Goal: Complete application form

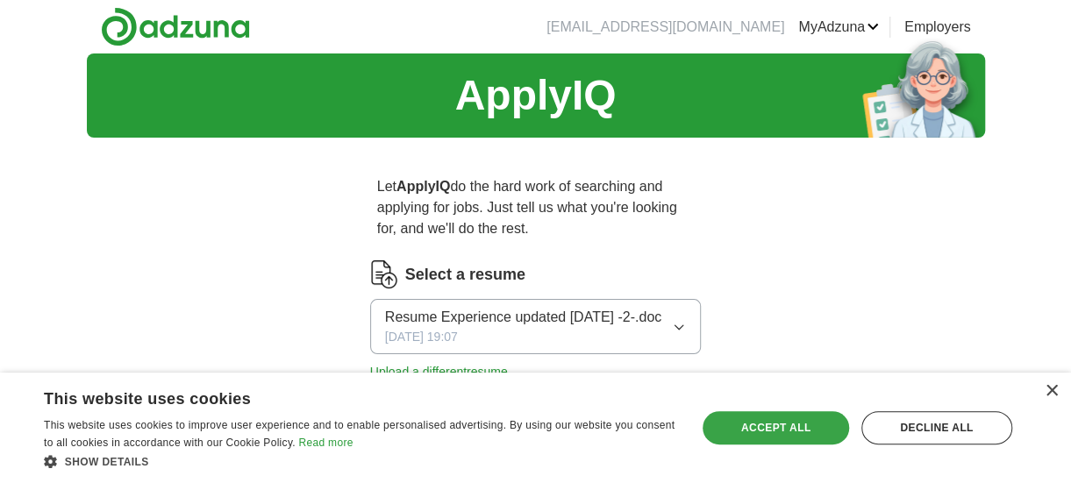
click at [808, 429] on div "Accept all" at bounding box center [775, 427] width 146 height 33
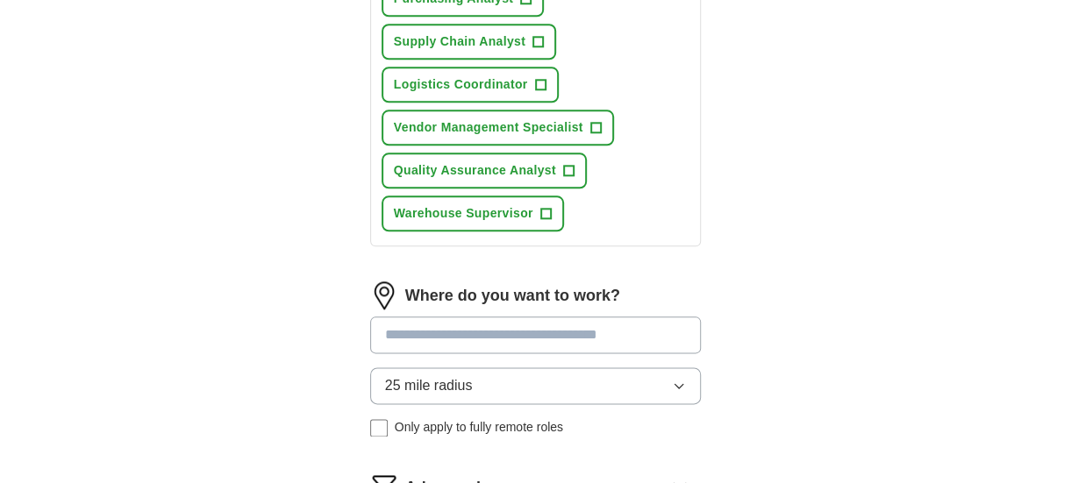
scroll to position [877, 0]
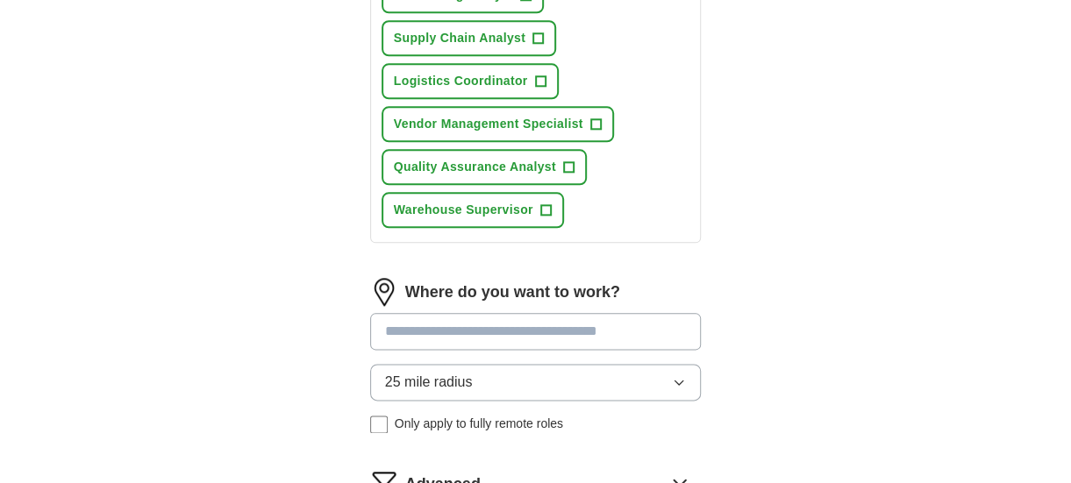
click at [387, 331] on input at bounding box center [535, 331] width 331 height 37
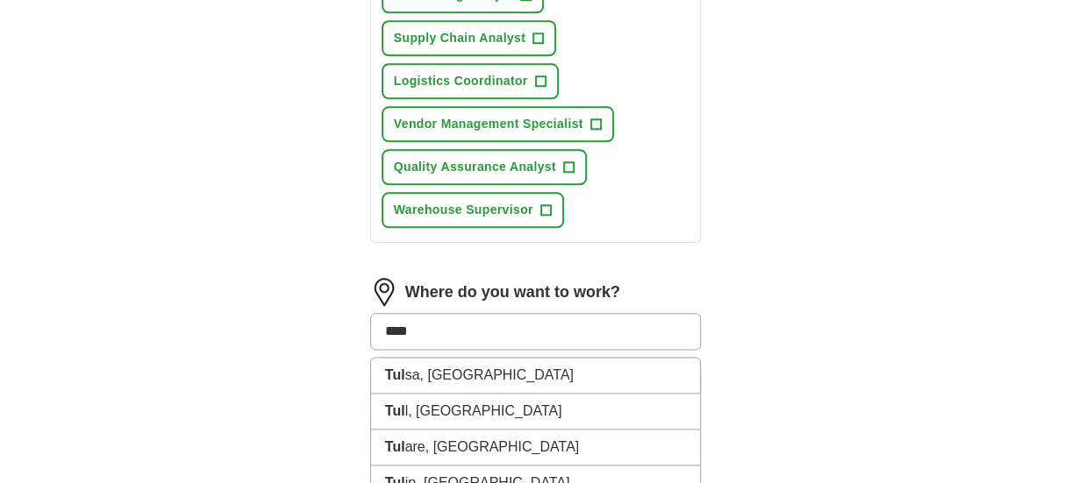
type input "*****"
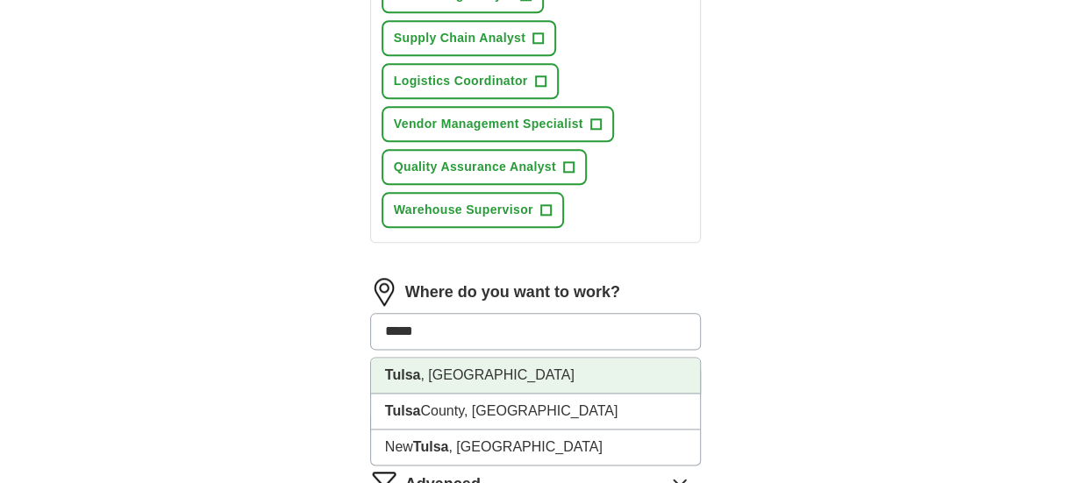
click at [416, 376] on strong "Tulsa" at bounding box center [403, 374] width 36 height 15
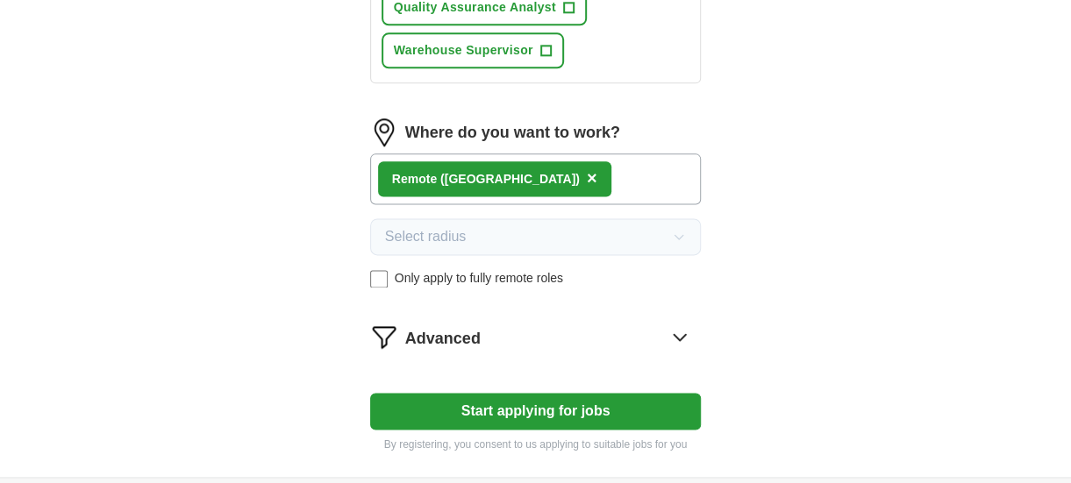
scroll to position [1052, 0]
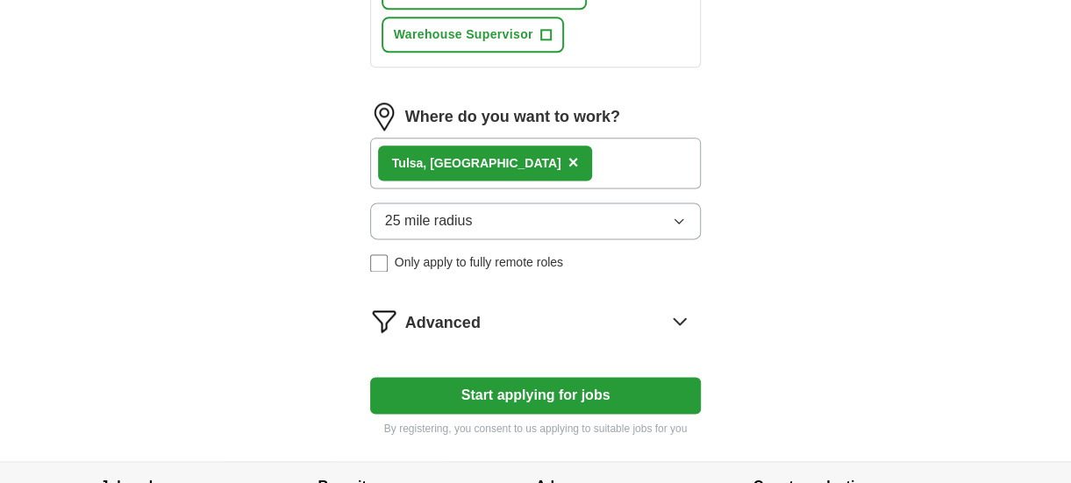
click at [688, 313] on icon at bounding box center [679, 321] width 28 height 28
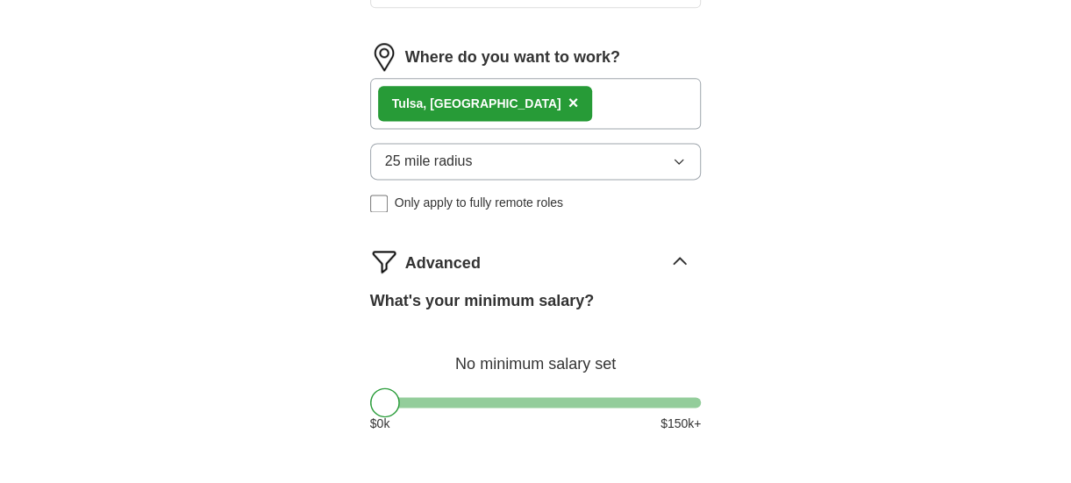
scroll to position [1140, 0]
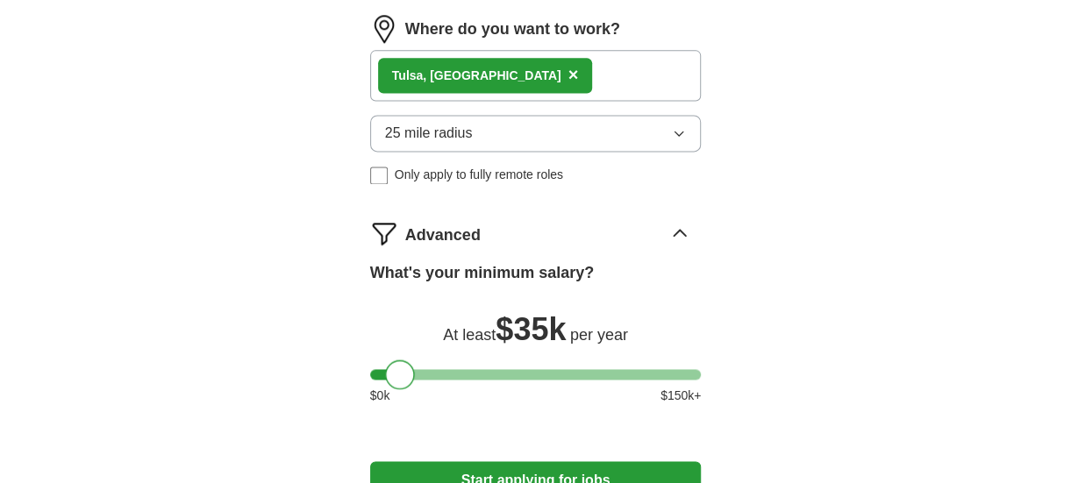
drag, startPoint x: 376, startPoint y: 373, endPoint x: 390, endPoint y: 380, distance: 15.7
click at [390, 380] on div at bounding box center [400, 374] width 30 height 30
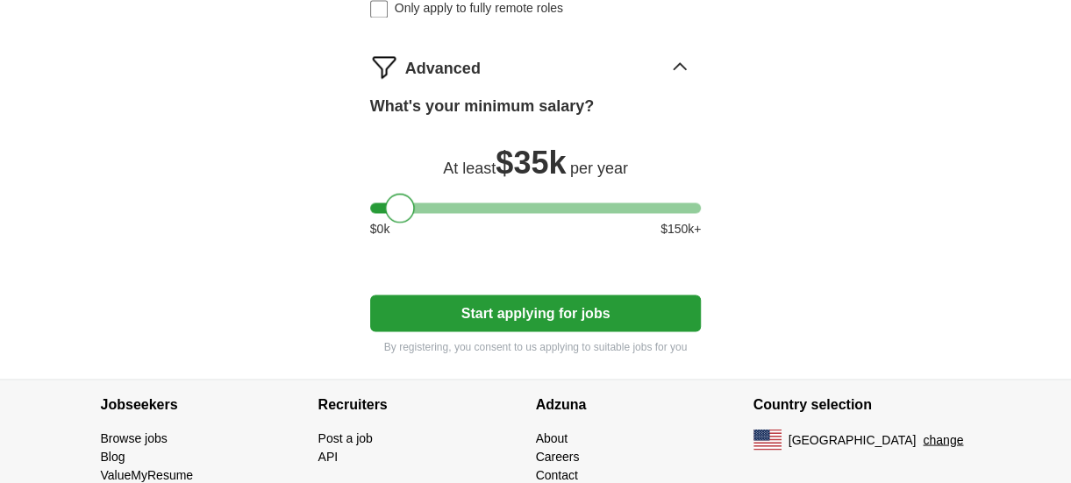
scroll to position [1315, 0]
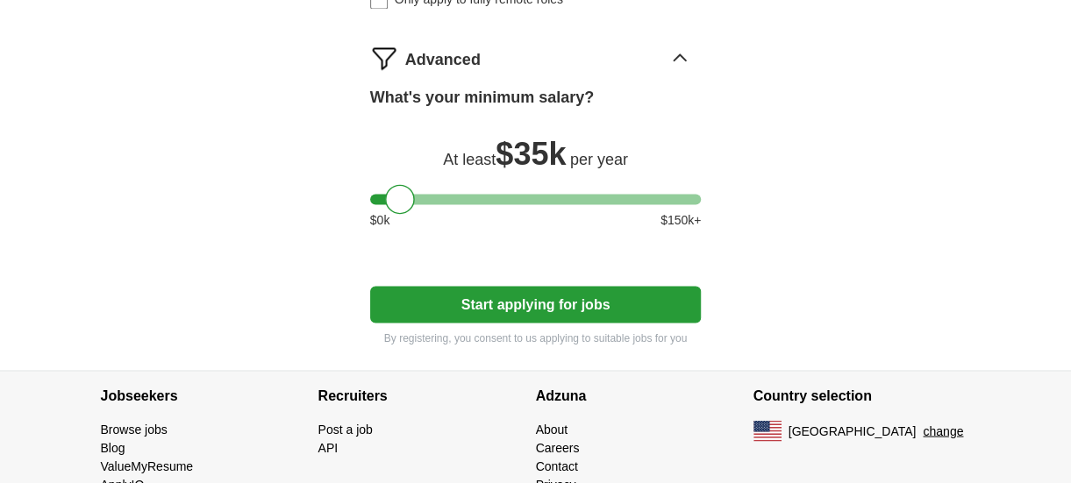
click at [525, 296] on button "Start applying for jobs" at bounding box center [535, 304] width 331 height 37
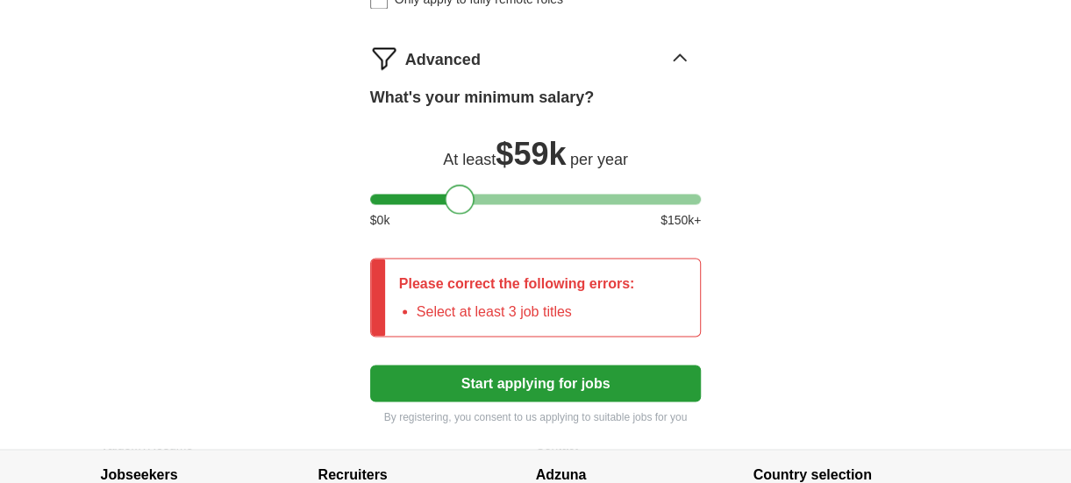
drag, startPoint x: 399, startPoint y: 197, endPoint x: 459, endPoint y: 238, distance: 72.7
click at [459, 238] on div "What's your minimum salary? At least $ 59k per year $ 0 k $ 150 k+" at bounding box center [535, 165] width 331 height 158
click at [460, 204] on div at bounding box center [465, 199] width 30 height 30
click at [459, 205] on div at bounding box center [462, 199] width 30 height 30
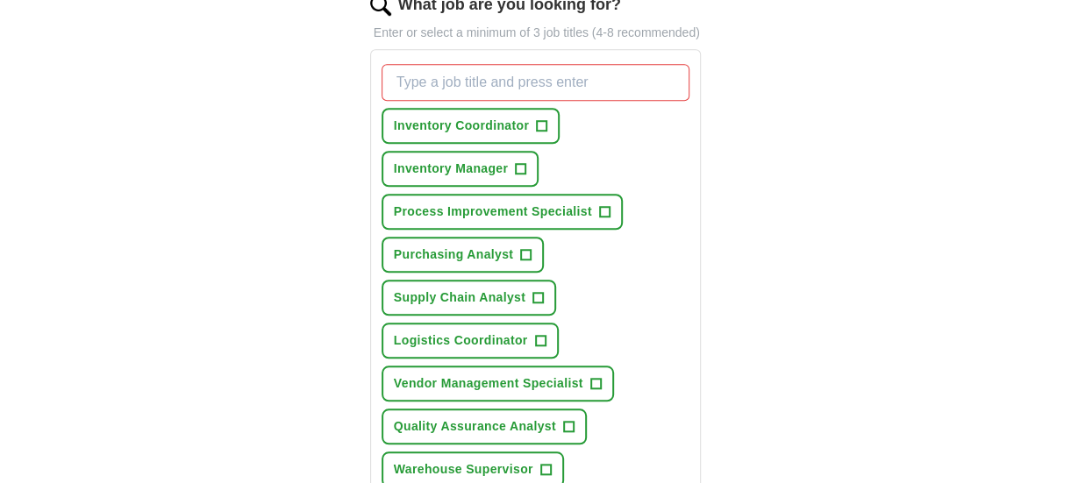
scroll to position [547, 0]
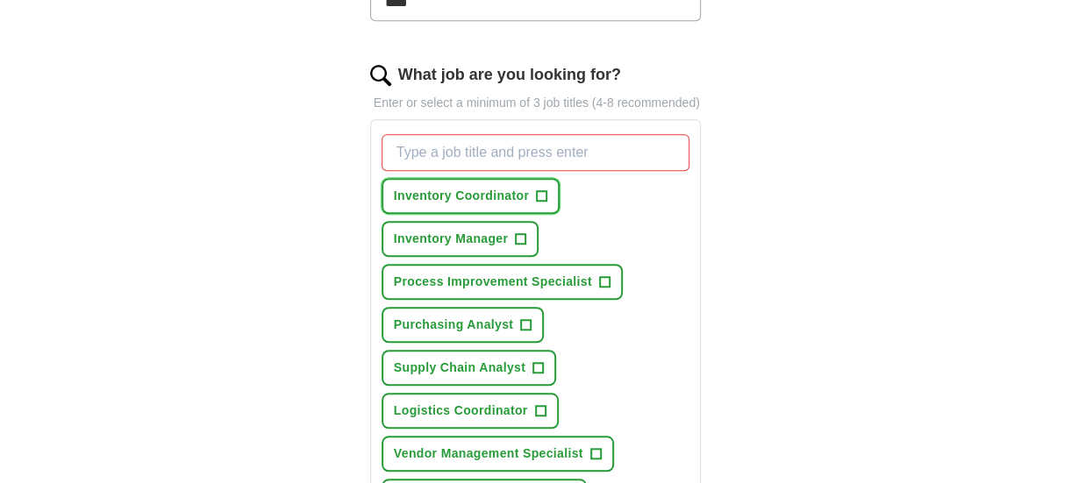
click at [542, 189] on span "+" at bounding box center [542, 196] width 11 height 14
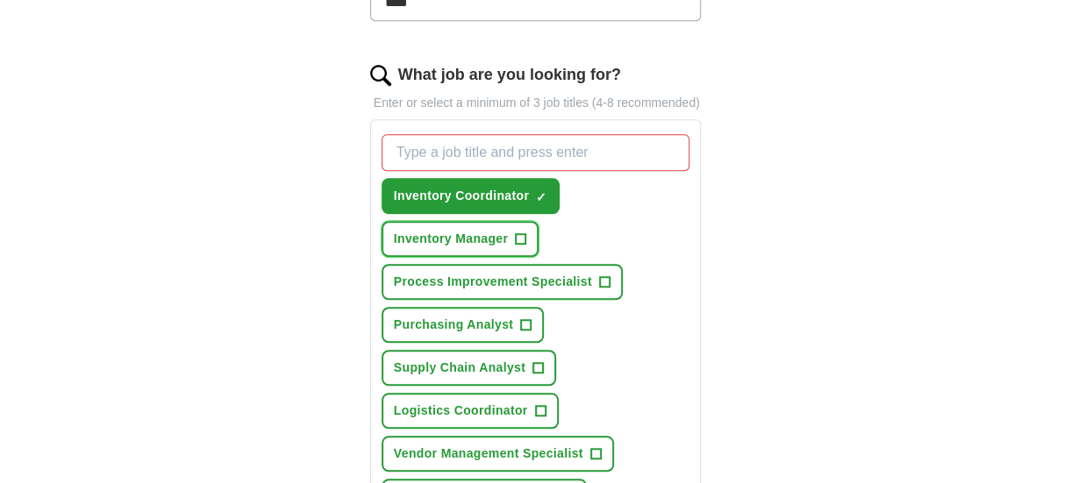
click at [524, 232] on span "+" at bounding box center [521, 239] width 11 height 14
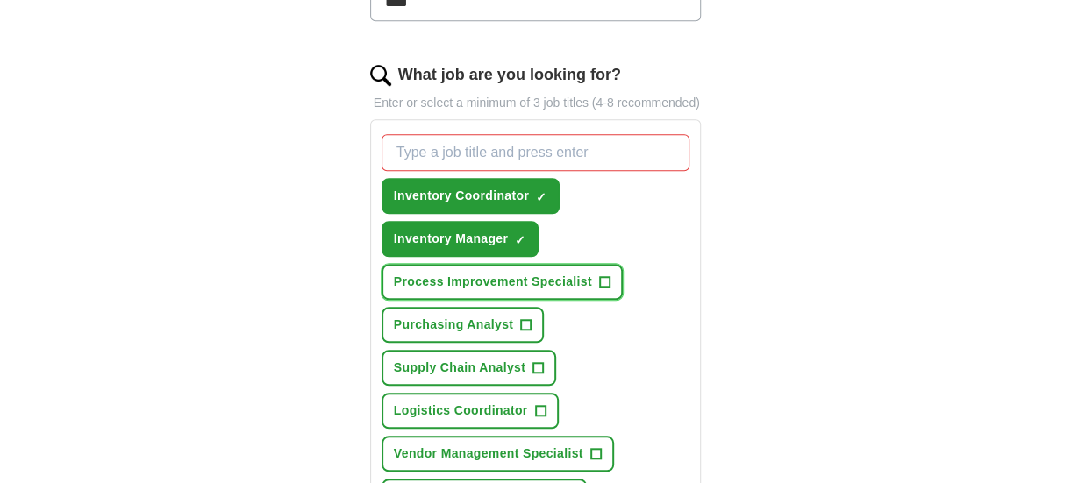
click at [602, 278] on span "+" at bounding box center [604, 282] width 11 height 14
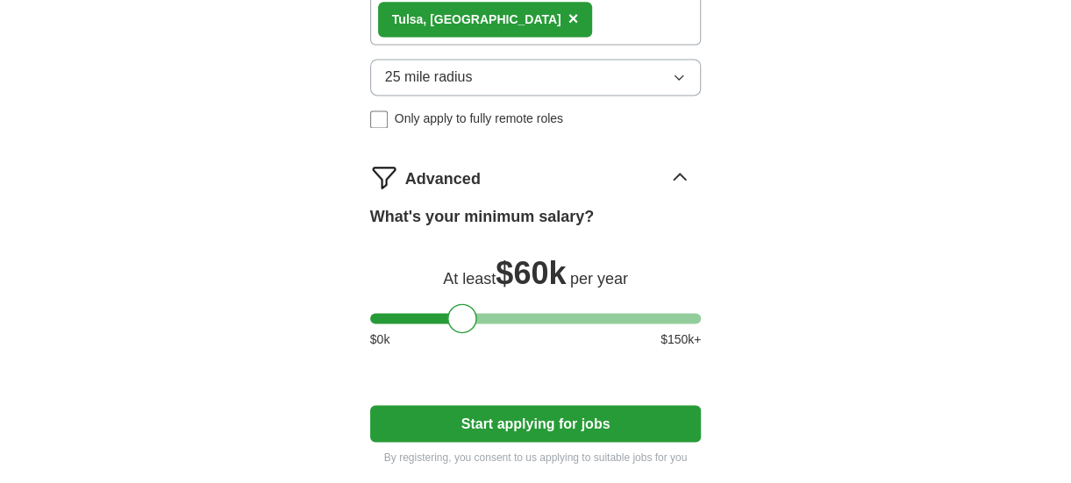
scroll to position [1248, 0]
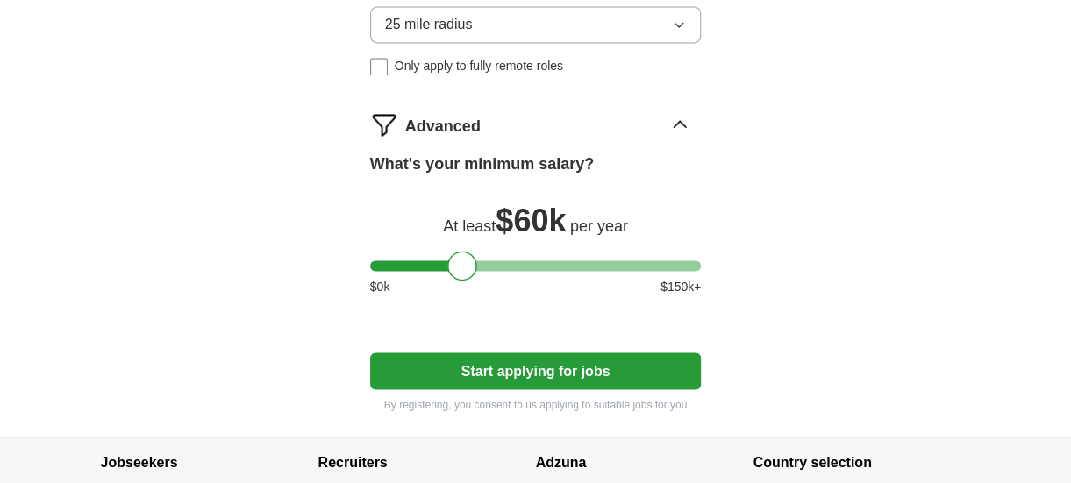
click at [550, 364] on button "Start applying for jobs" at bounding box center [535, 370] width 331 height 37
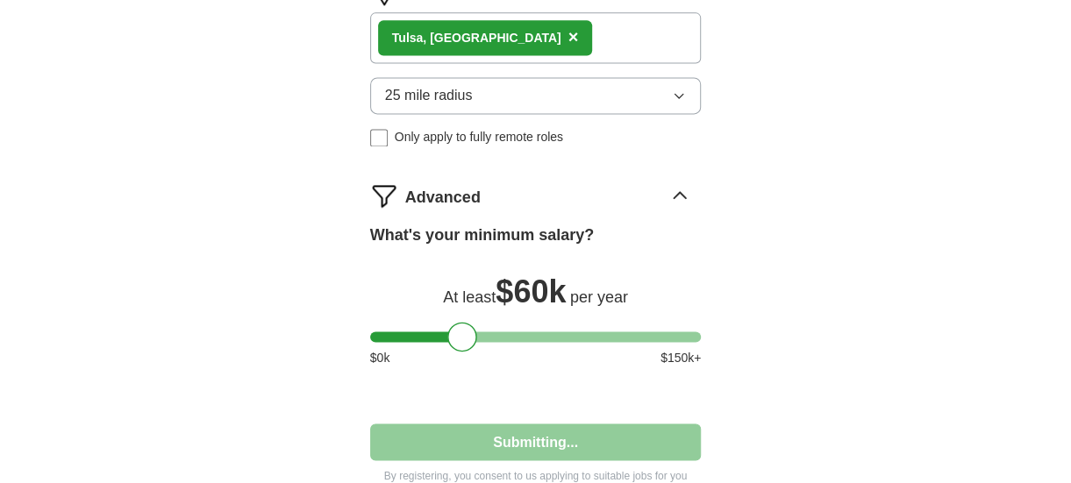
select select "**"
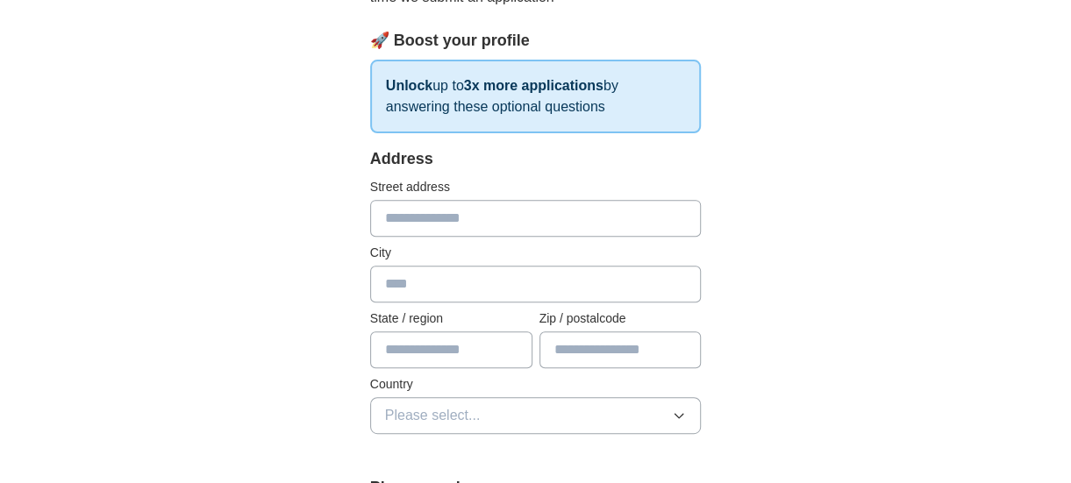
scroll to position [263, 0]
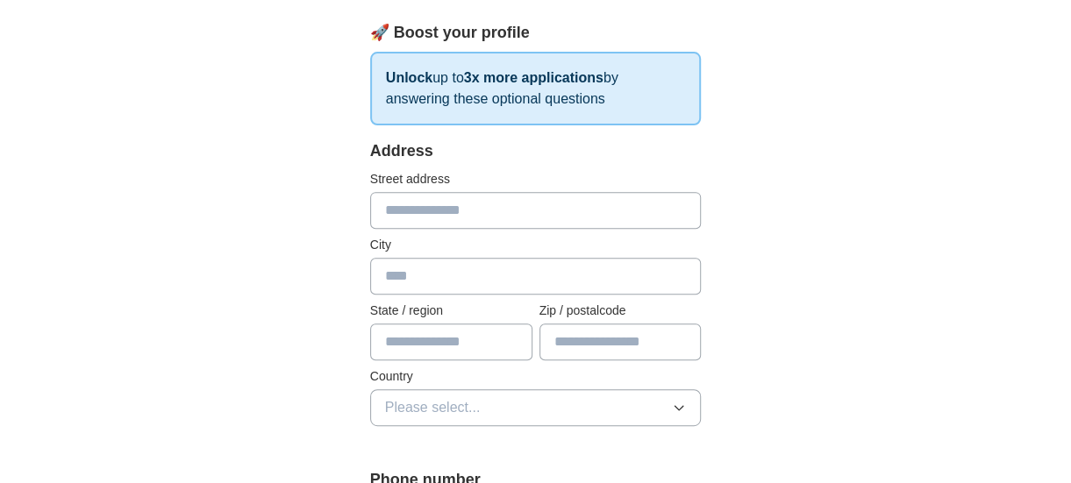
click at [445, 210] on input "text" at bounding box center [535, 210] width 331 height 37
type input "**********"
type input "*****"
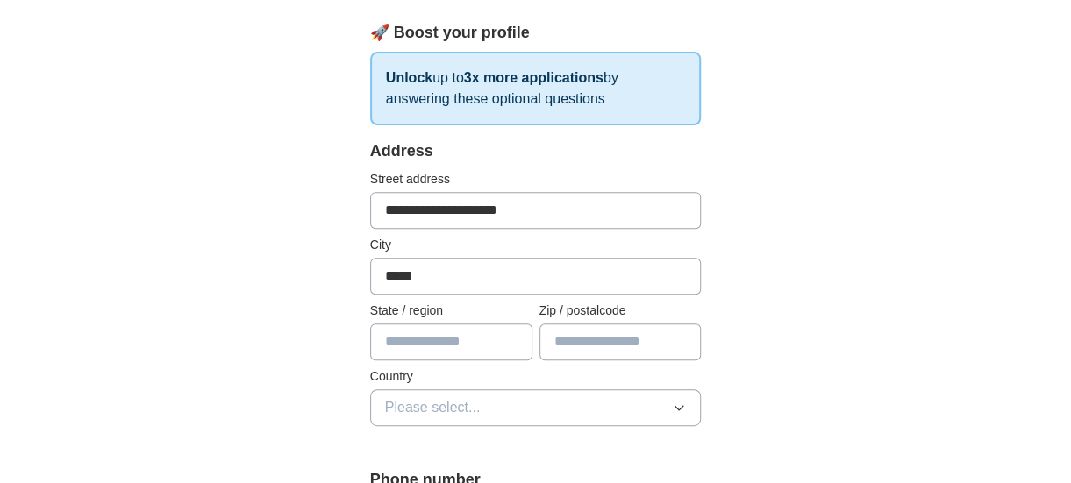
type input "********"
type input "*****"
click at [675, 401] on icon "button" at bounding box center [679, 408] width 14 height 14
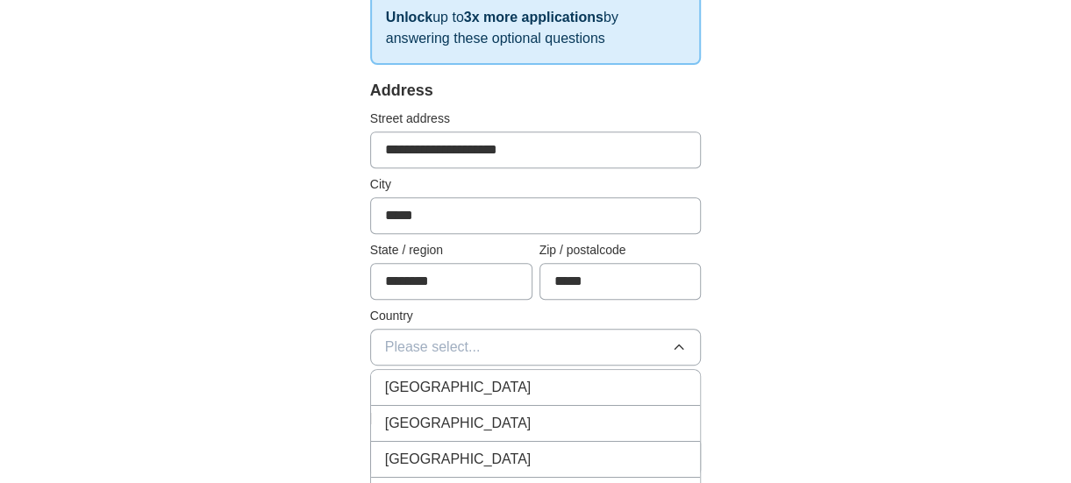
scroll to position [351, 0]
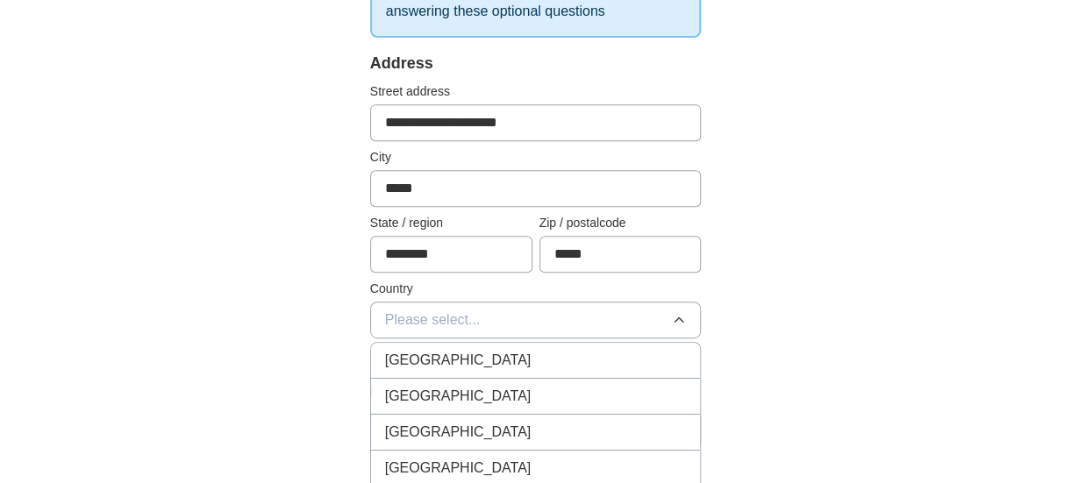
click at [446, 395] on span "[GEOGRAPHIC_DATA]" at bounding box center [458, 396] width 146 height 21
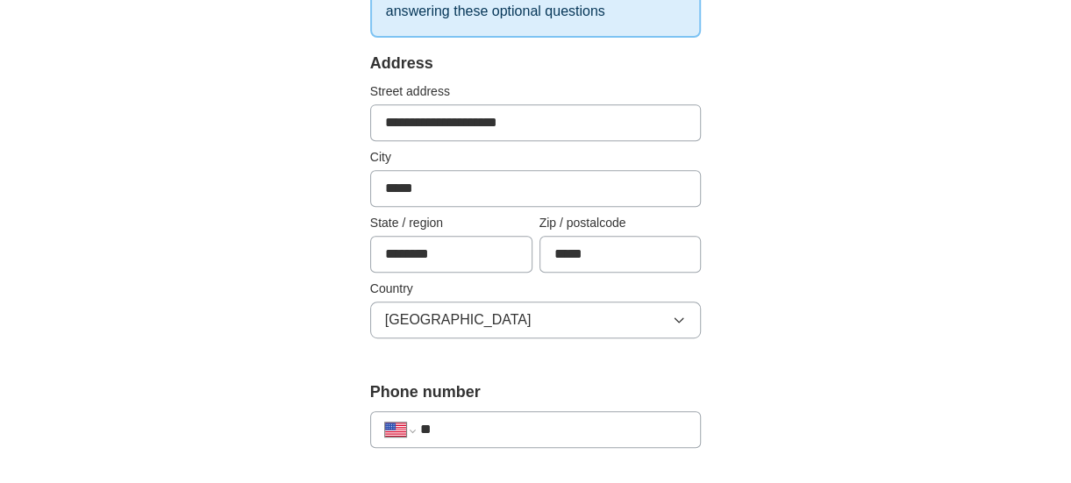
click at [496, 423] on input "**" at bounding box center [553, 429] width 267 height 21
drag, startPoint x: 484, startPoint y: 419, endPoint x: 490, endPoint y: 409, distance: 11.4
click at [490, 411] on div "**********" at bounding box center [535, 429] width 331 height 37
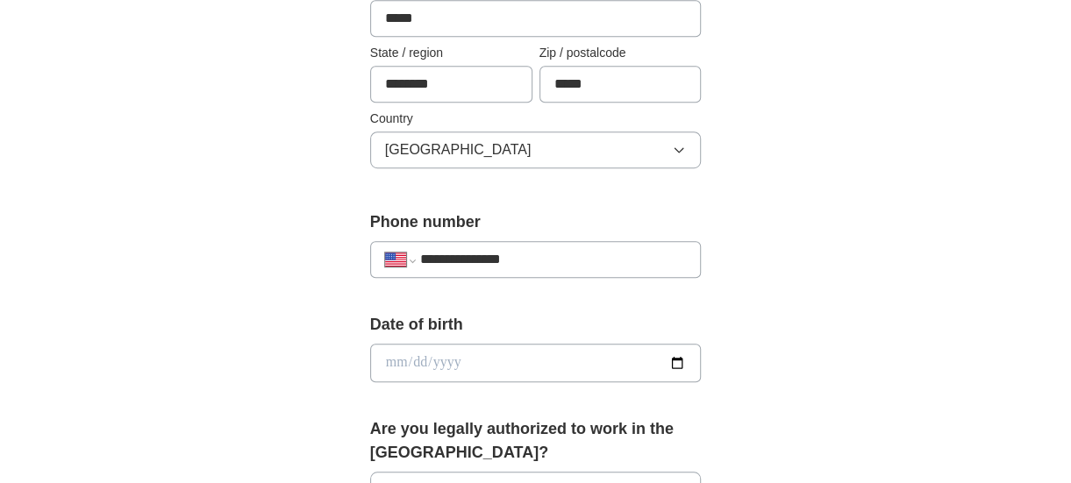
scroll to position [526, 0]
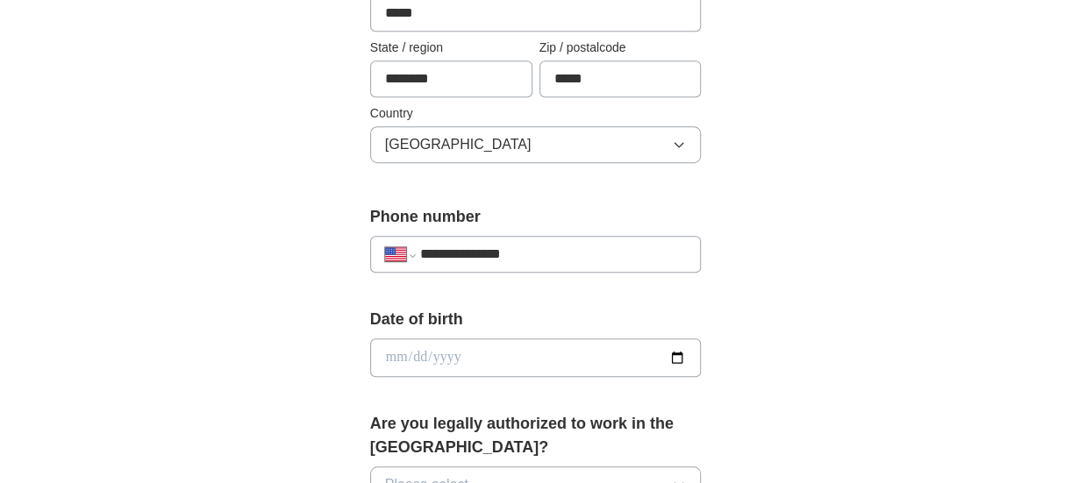
type input "**********"
click at [679, 353] on input "date" at bounding box center [535, 357] width 331 height 39
type input "**********"
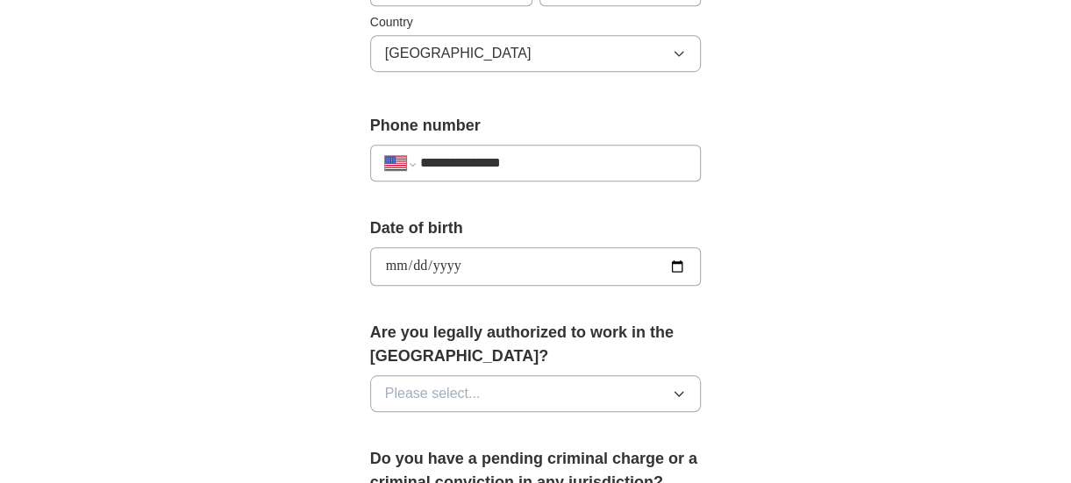
scroll to position [701, 0]
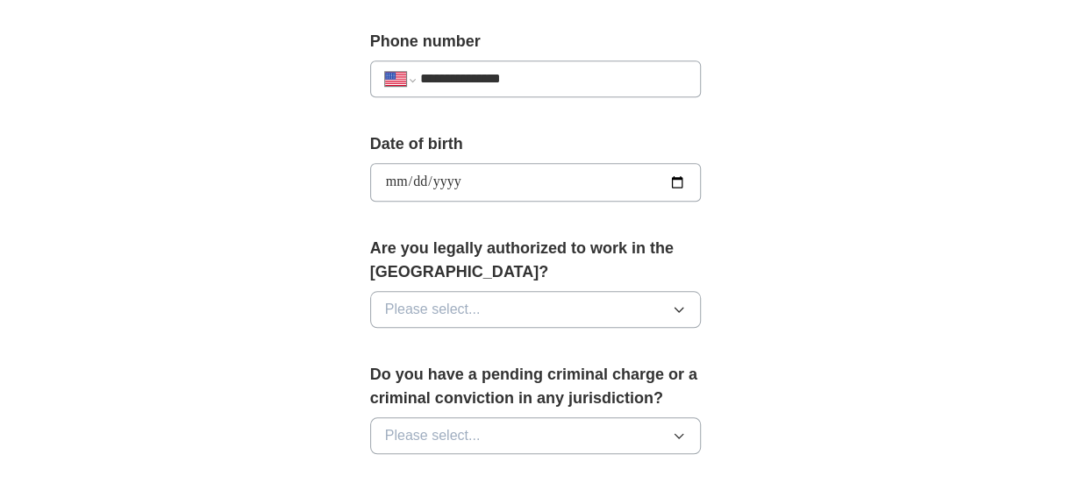
click at [682, 307] on icon "button" at bounding box center [679, 309] width 14 height 14
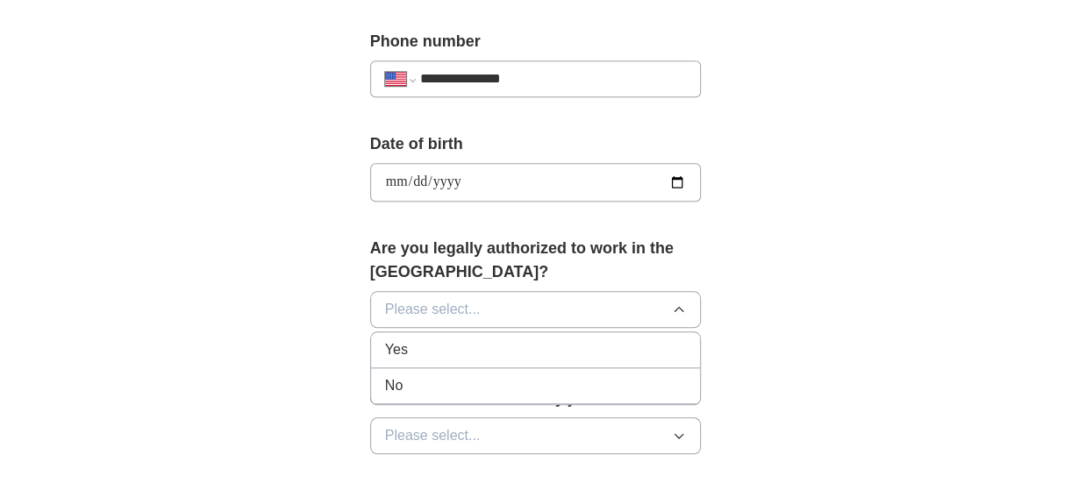
click at [396, 343] on span "Yes" at bounding box center [396, 349] width 23 height 21
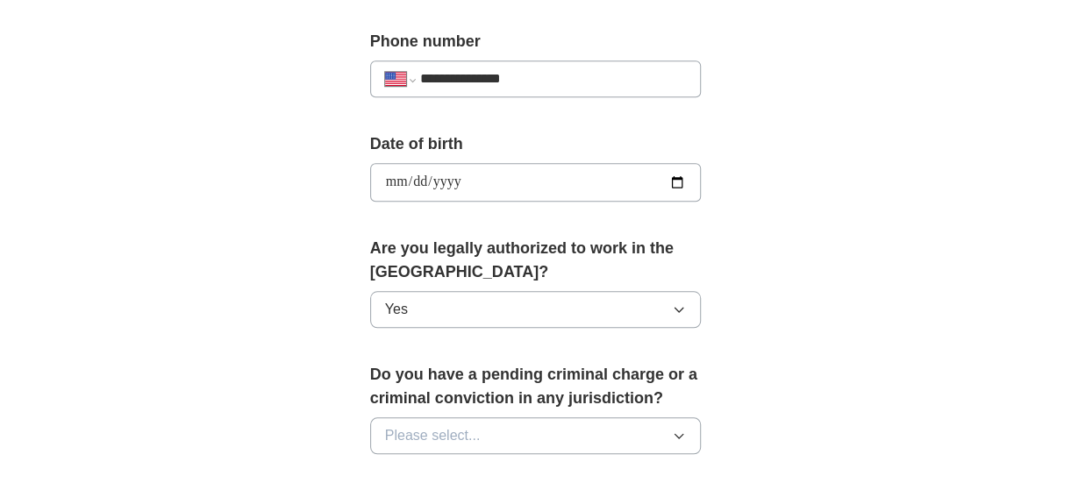
scroll to position [789, 0]
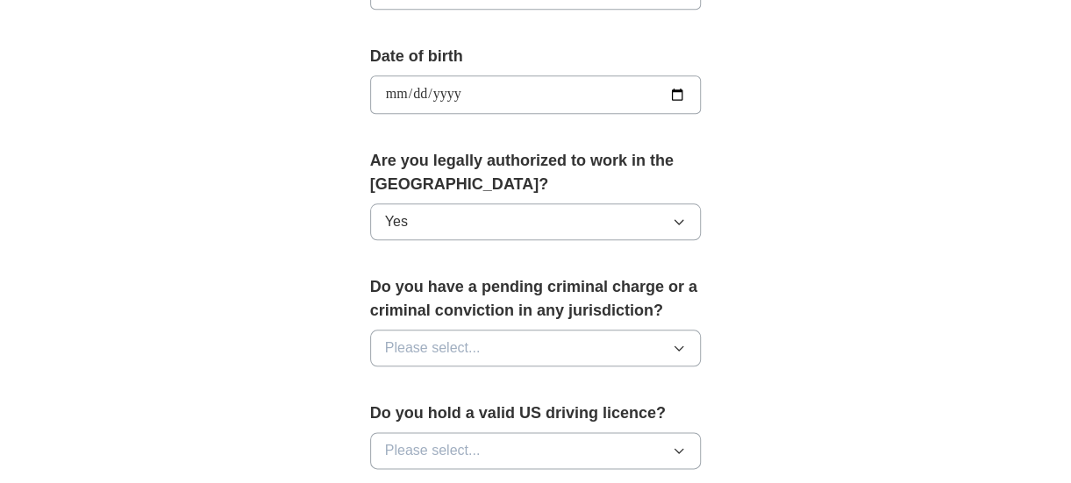
click at [679, 341] on icon "button" at bounding box center [679, 348] width 14 height 14
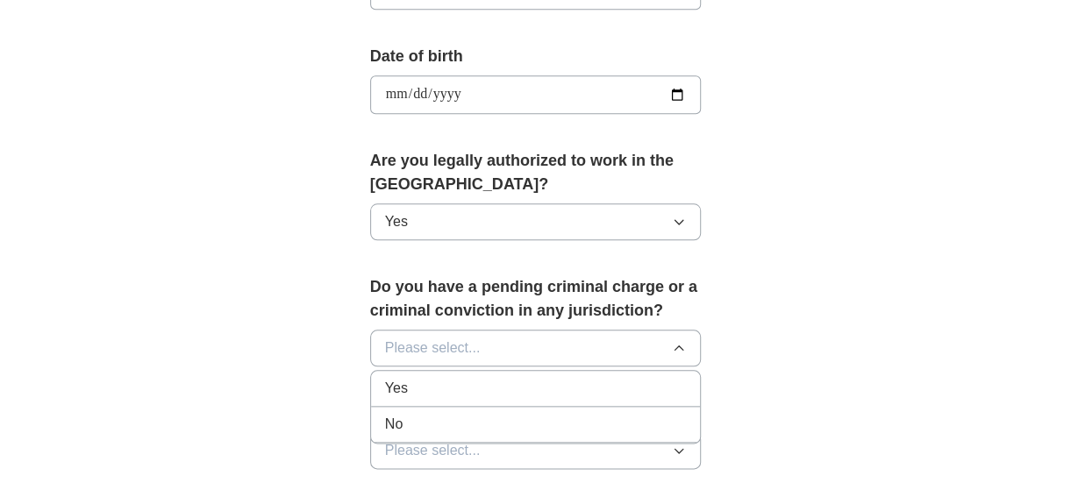
click at [385, 418] on span "No" at bounding box center [394, 424] width 18 height 21
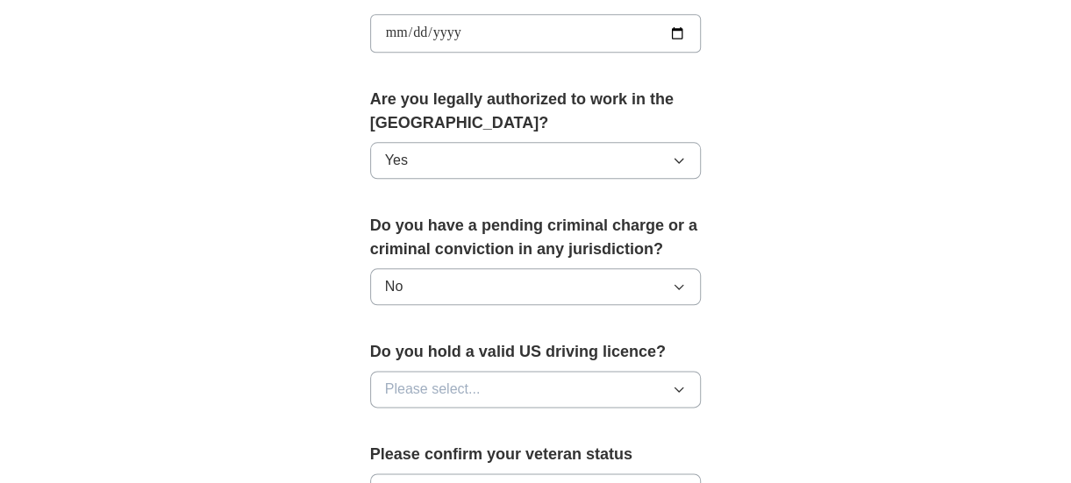
scroll to position [964, 0]
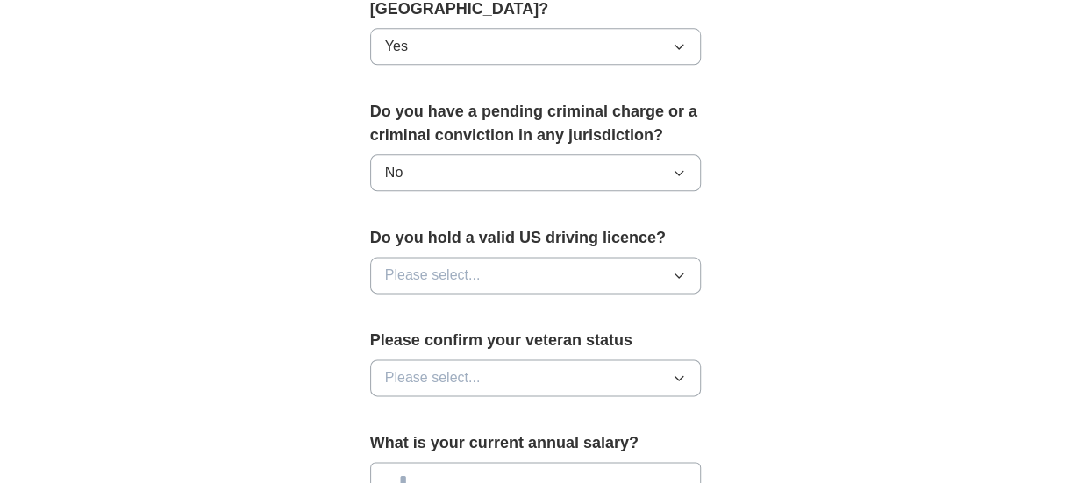
click at [683, 274] on icon "button" at bounding box center [679, 275] width 14 height 14
click at [398, 318] on span "Yes" at bounding box center [396, 315] width 23 height 21
click at [679, 371] on icon "button" at bounding box center [679, 378] width 14 height 14
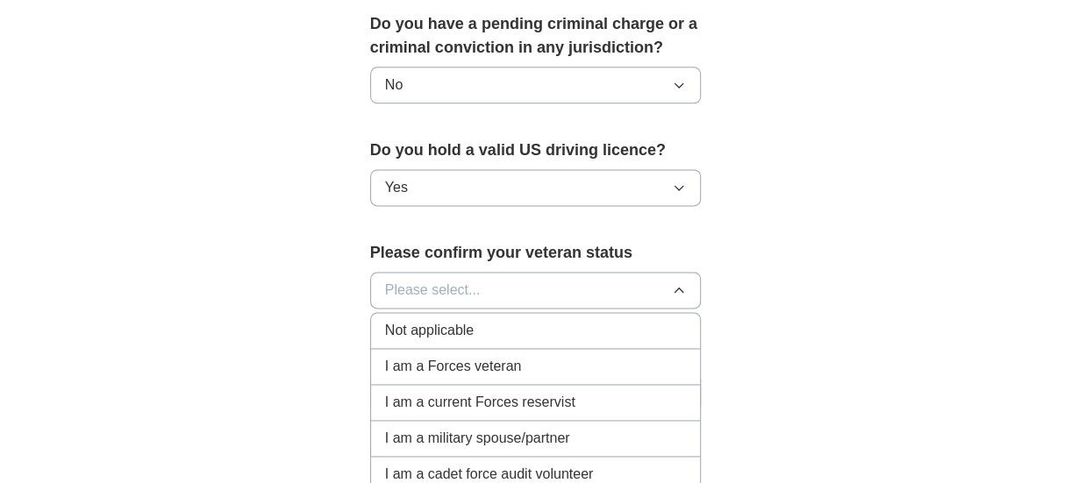
scroll to position [1140, 0]
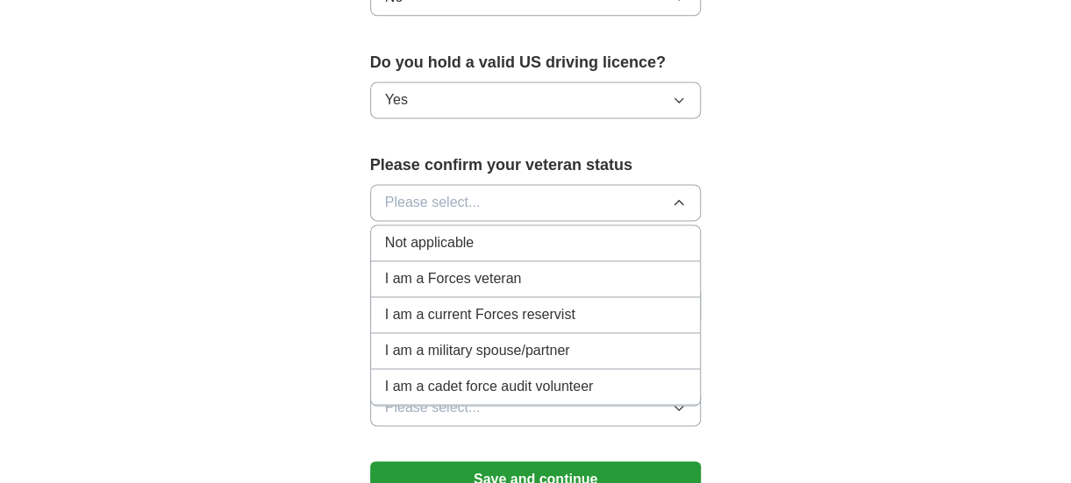
click at [426, 383] on span "I am a cadet force audit volunteer" at bounding box center [489, 386] width 208 height 21
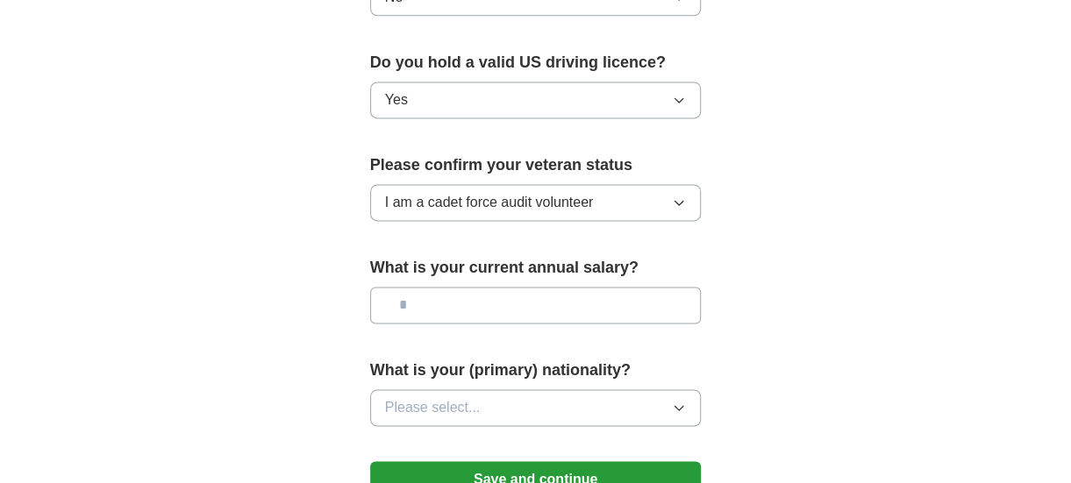
click at [403, 296] on input "text" at bounding box center [535, 305] width 331 height 37
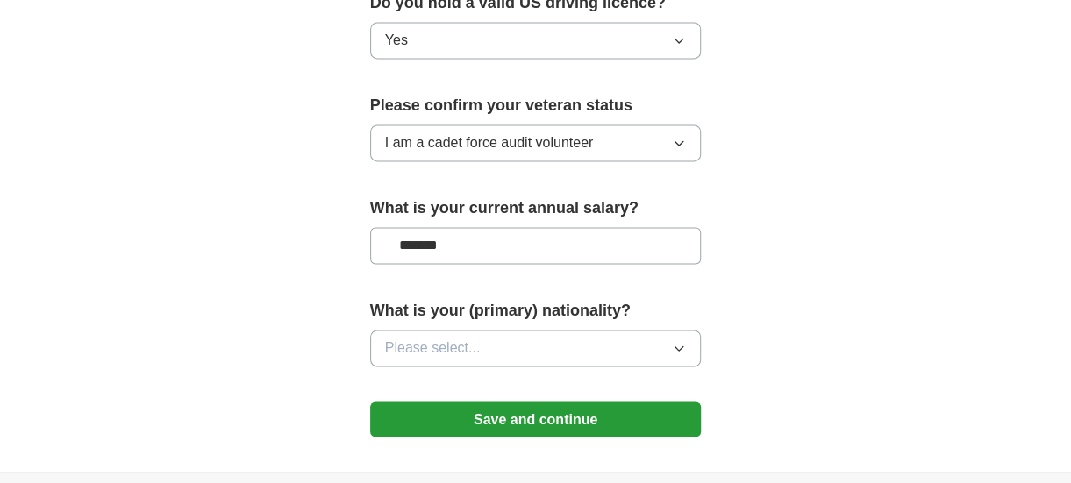
scroll to position [1227, 0]
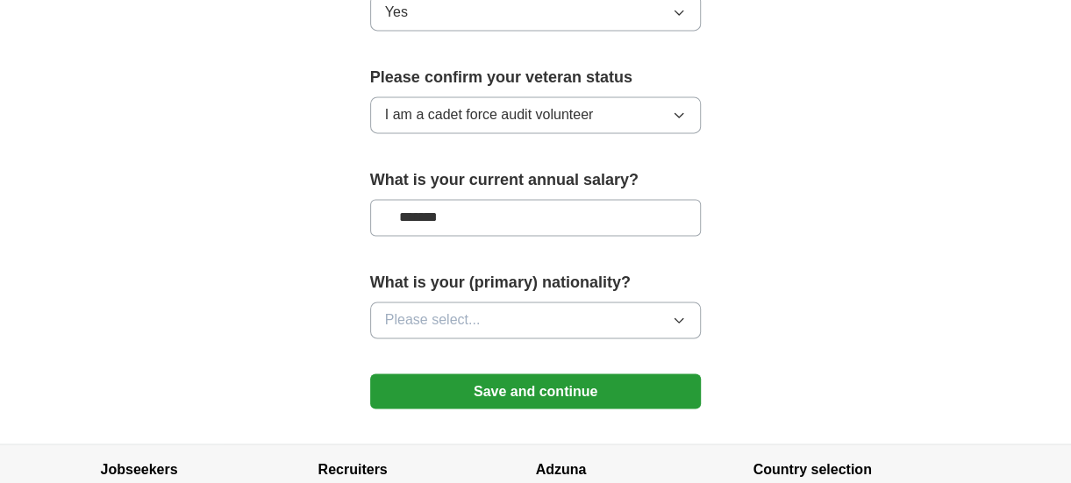
type input "*******"
click at [680, 313] on icon "button" at bounding box center [679, 320] width 14 height 14
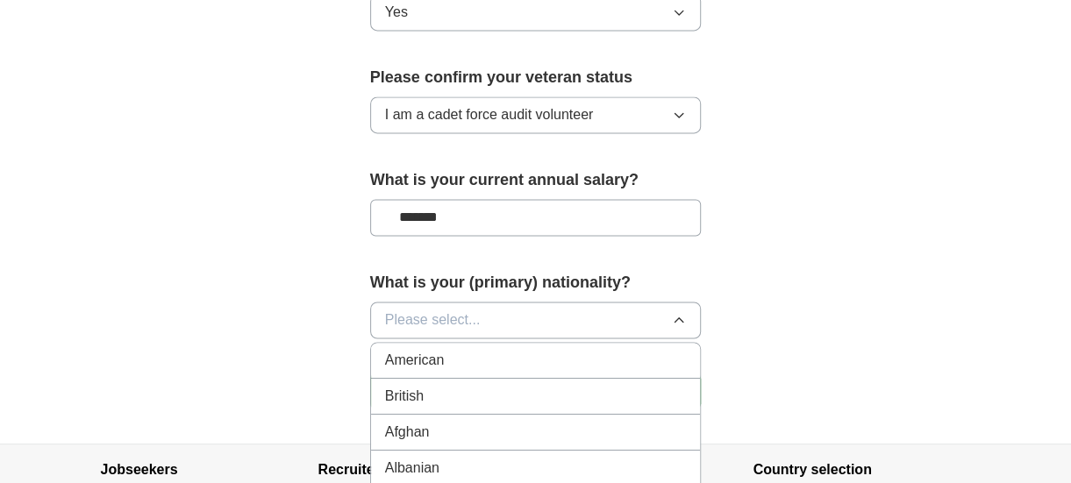
click at [423, 355] on span "American" at bounding box center [415, 360] width 60 height 21
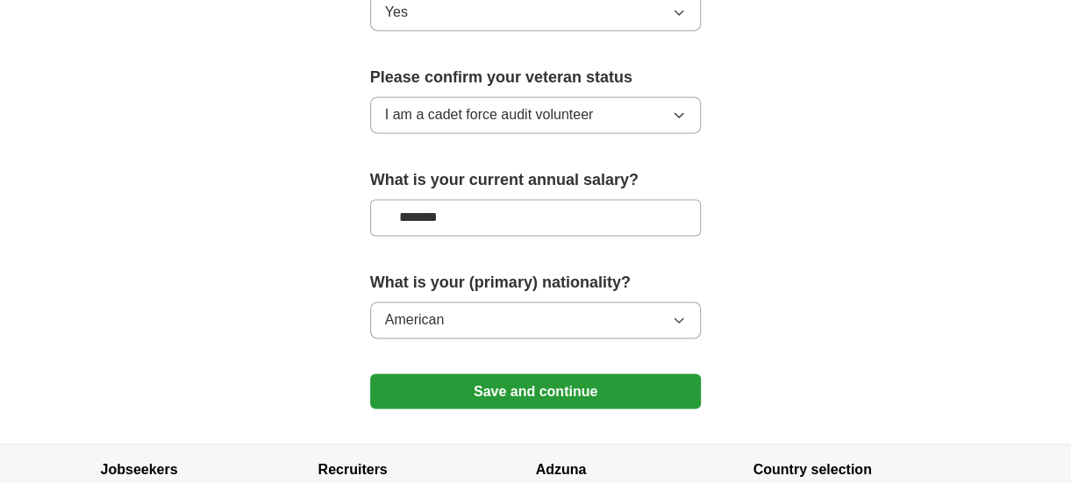
click at [516, 381] on button "Save and continue" at bounding box center [535, 390] width 331 height 35
